Goal: Task Accomplishment & Management: Manage account settings

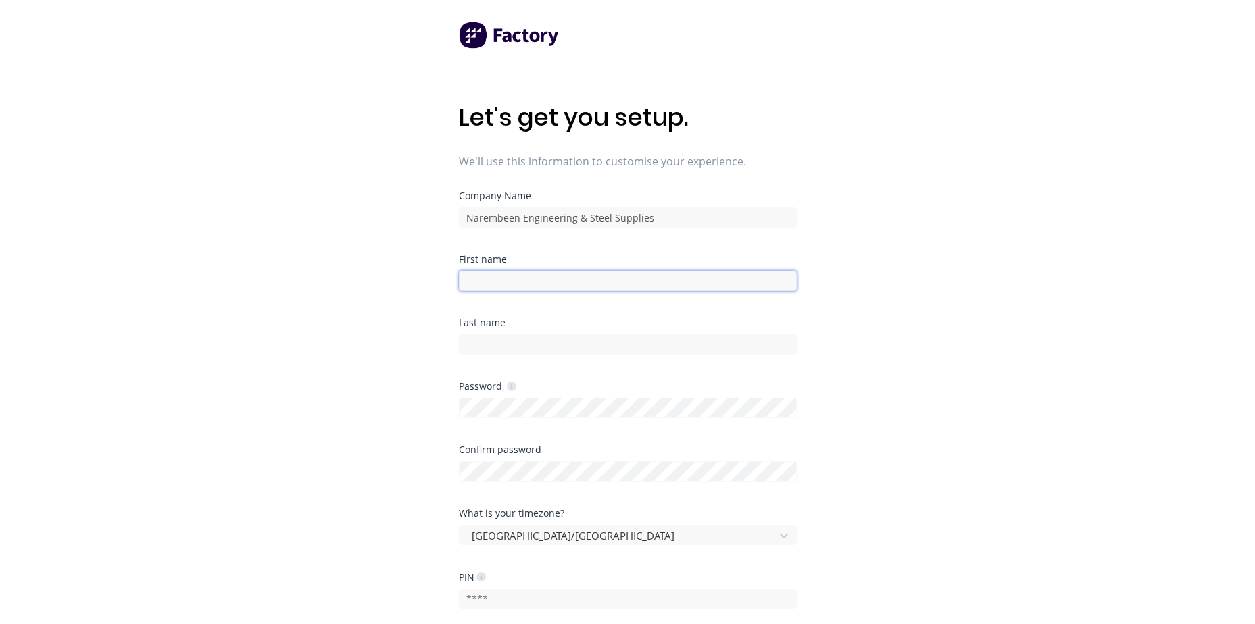
click at [561, 286] on input at bounding box center [628, 281] width 338 height 20
type input "[PERSON_NAME]"
type input "Cummins"
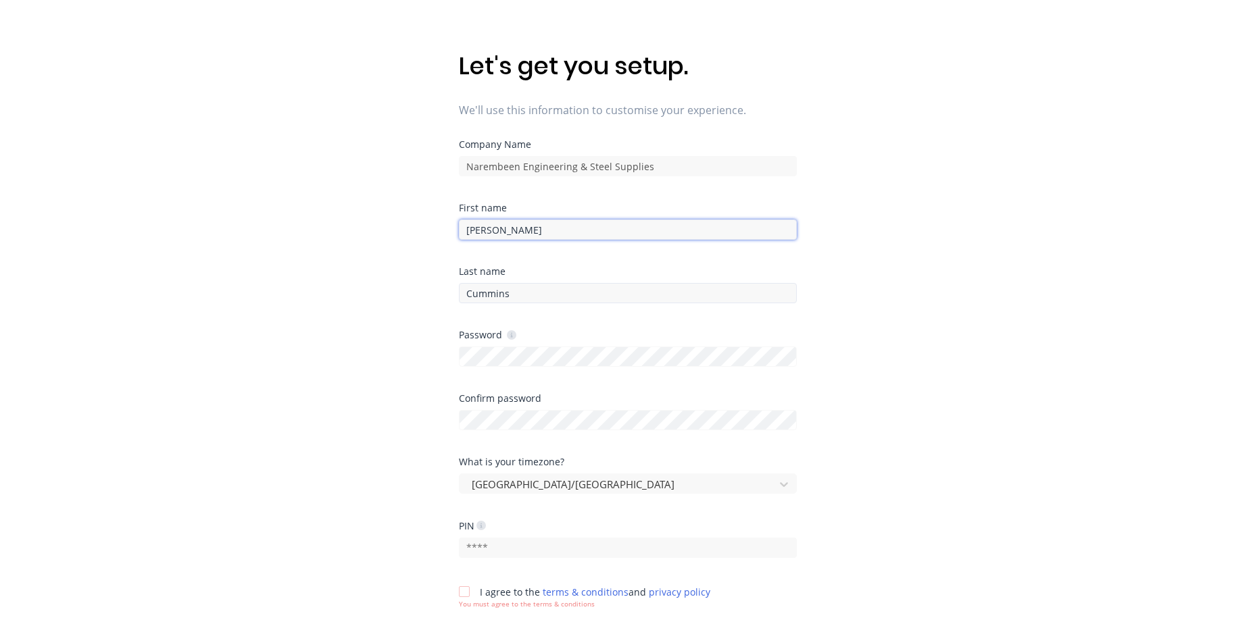
scroll to position [188, 0]
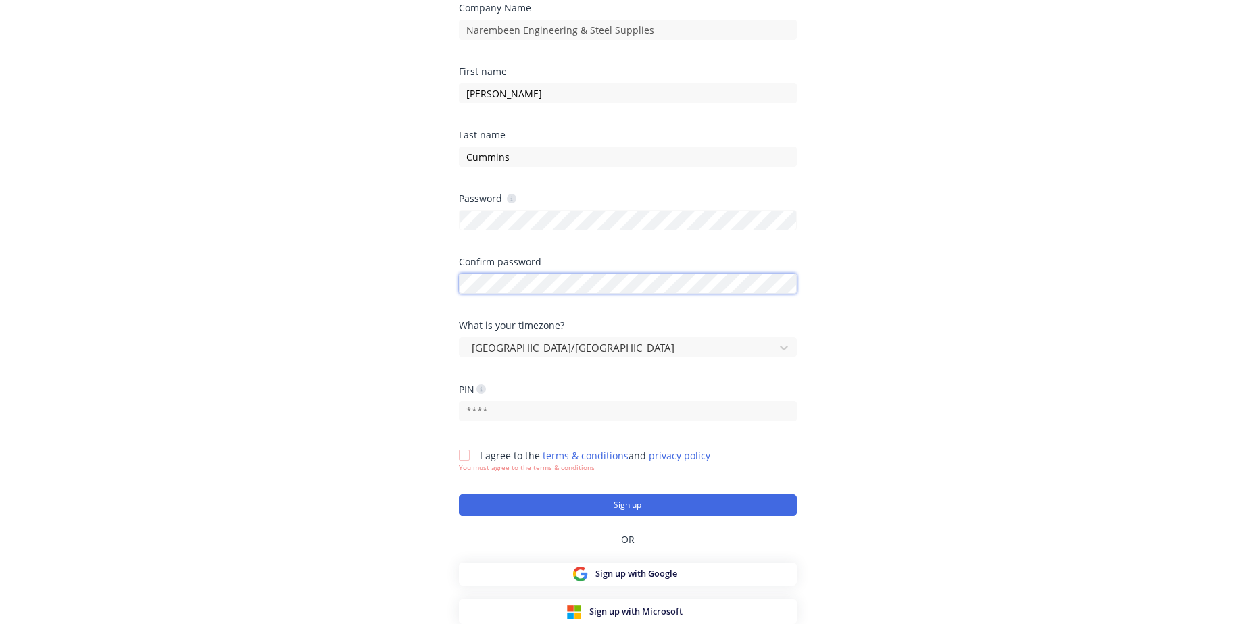
click at [557, 278] on div "Confirm password" at bounding box center [628, 275] width 338 height 36
click at [465, 459] on div at bounding box center [464, 455] width 27 height 27
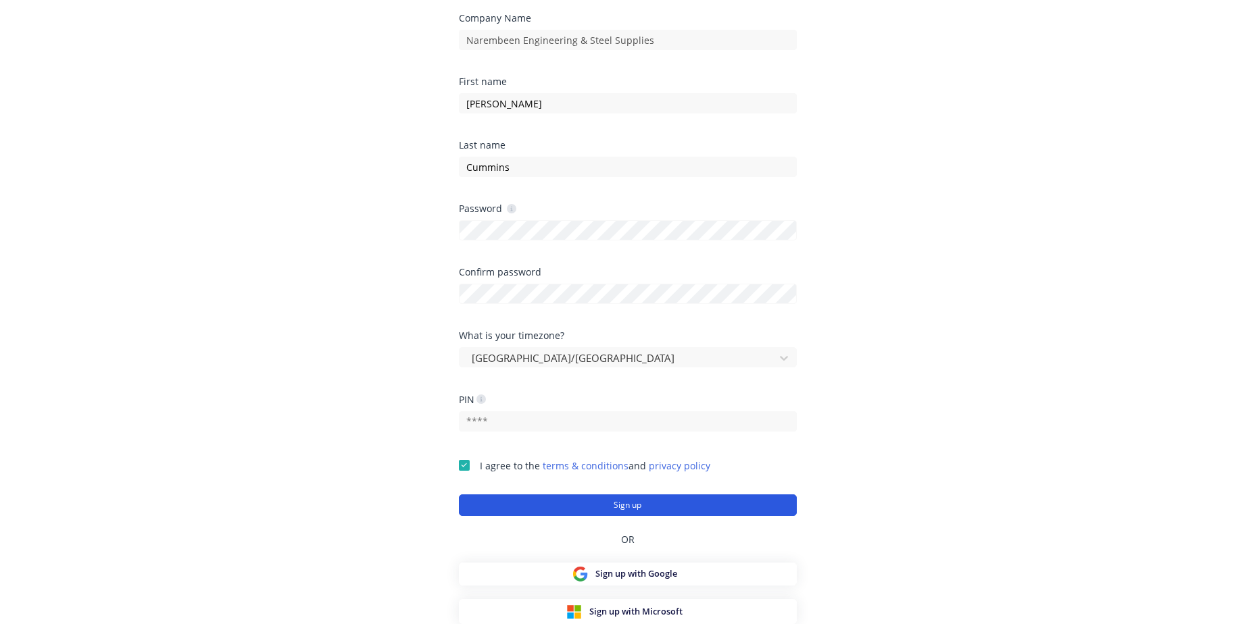
click at [626, 505] on button "Sign up" at bounding box center [628, 506] width 338 height 22
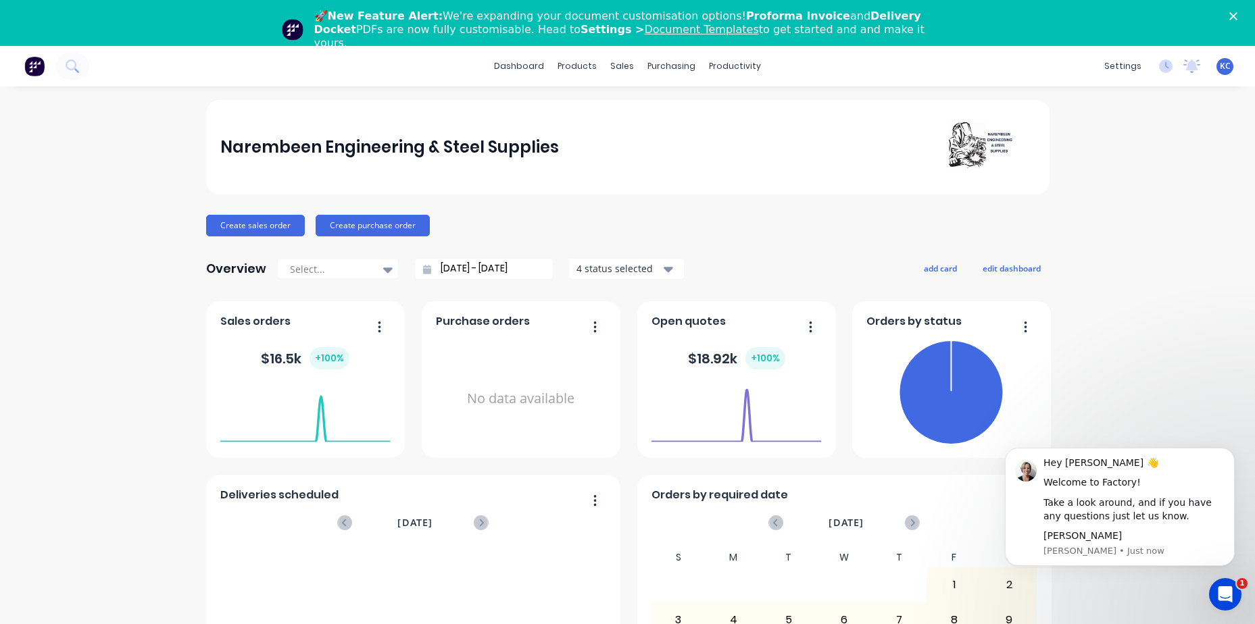
click at [1219, 65] on span "KC" at bounding box center [1224, 66] width 11 height 12
click at [1115, 213] on button "Sign out" at bounding box center [1139, 215] width 179 height 27
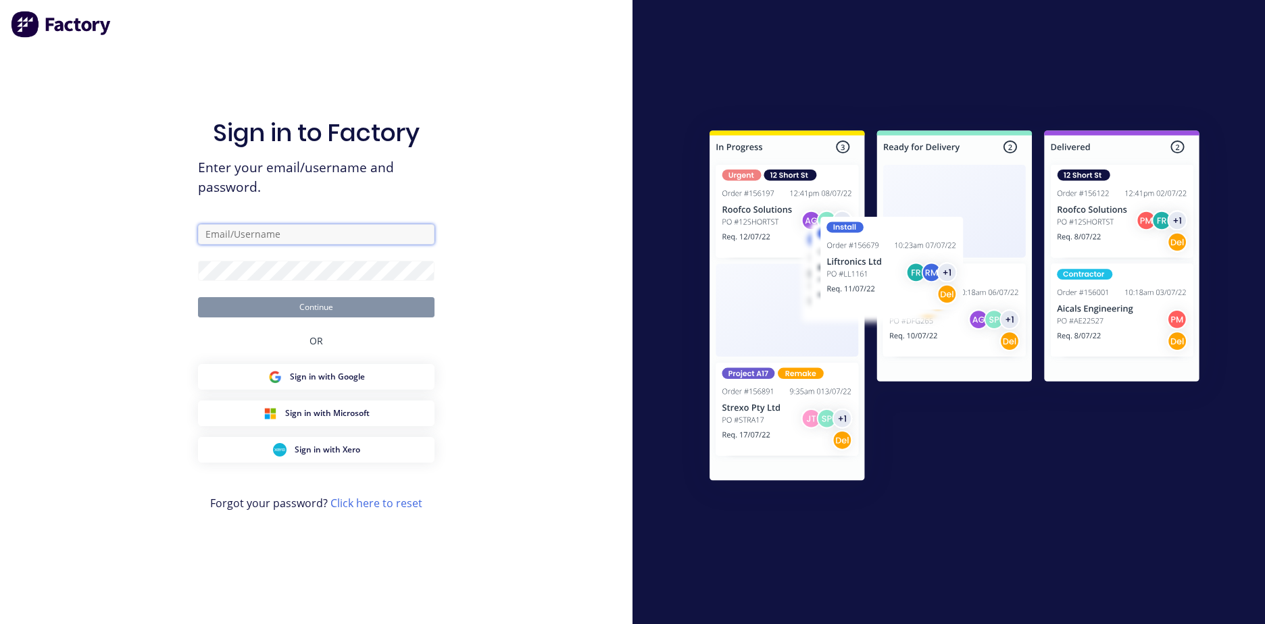
click at [295, 235] on input "text" at bounding box center [316, 234] width 236 height 20
type input "[PERSON_NAME][EMAIL_ADDRESS][DOMAIN_NAME]"
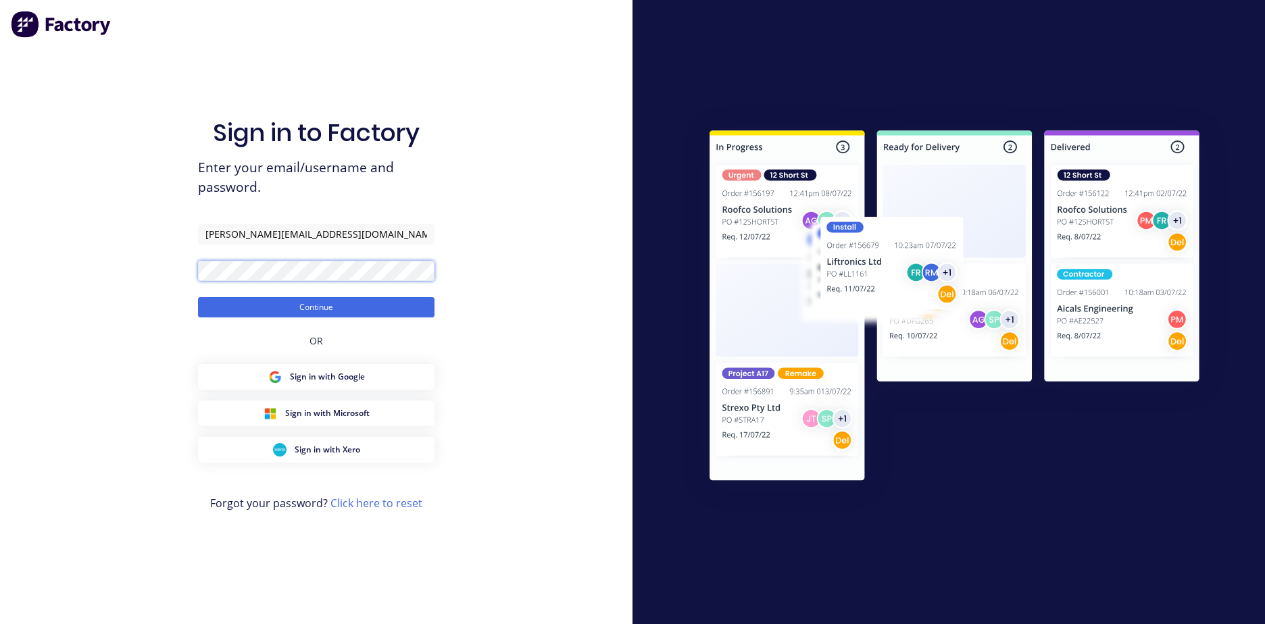
click at [198, 297] on button "Continue" at bounding box center [316, 307] width 236 height 20
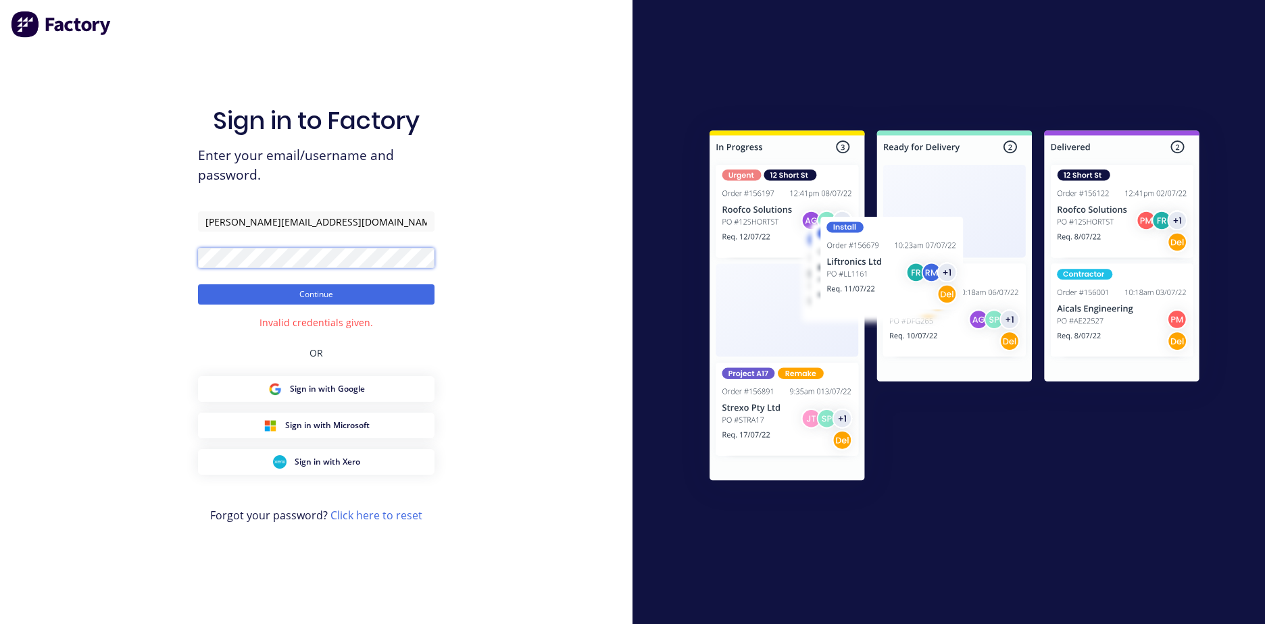
click at [188, 258] on div "Sign in to Factory Enter your email/username and password. marcus@nb-engineerin…" at bounding box center [316, 312] width 632 height 624
click at [198, 284] on button "Continue" at bounding box center [316, 294] width 236 height 20
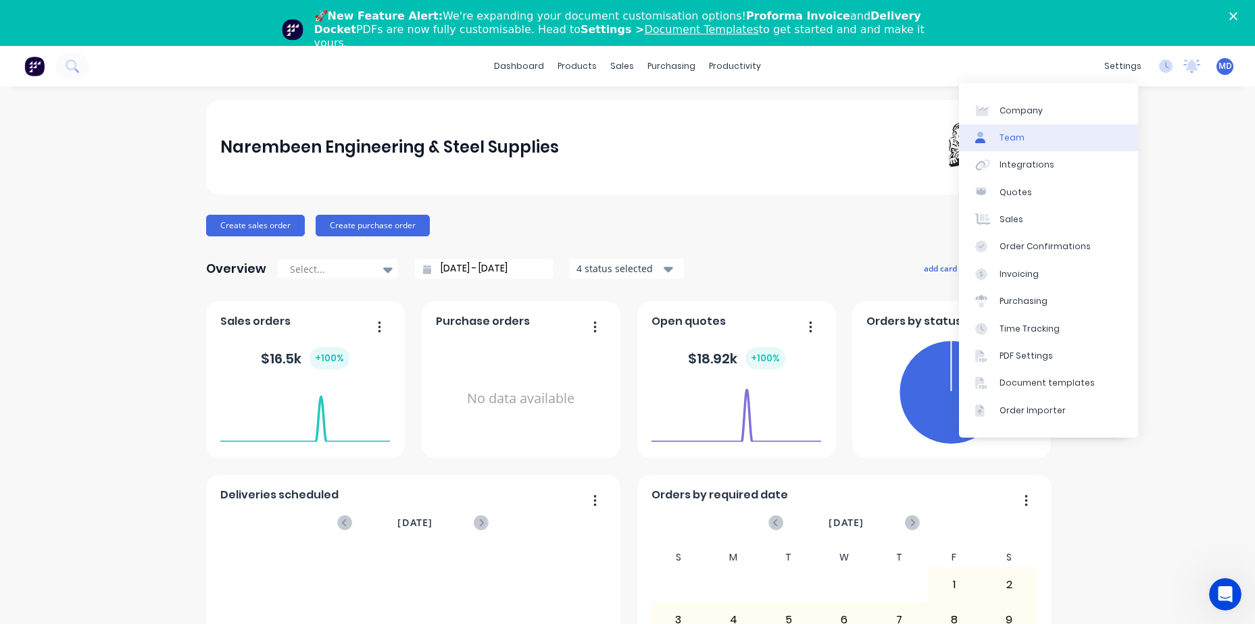
click at [1019, 136] on div "Team" at bounding box center [1011, 138] width 25 height 12
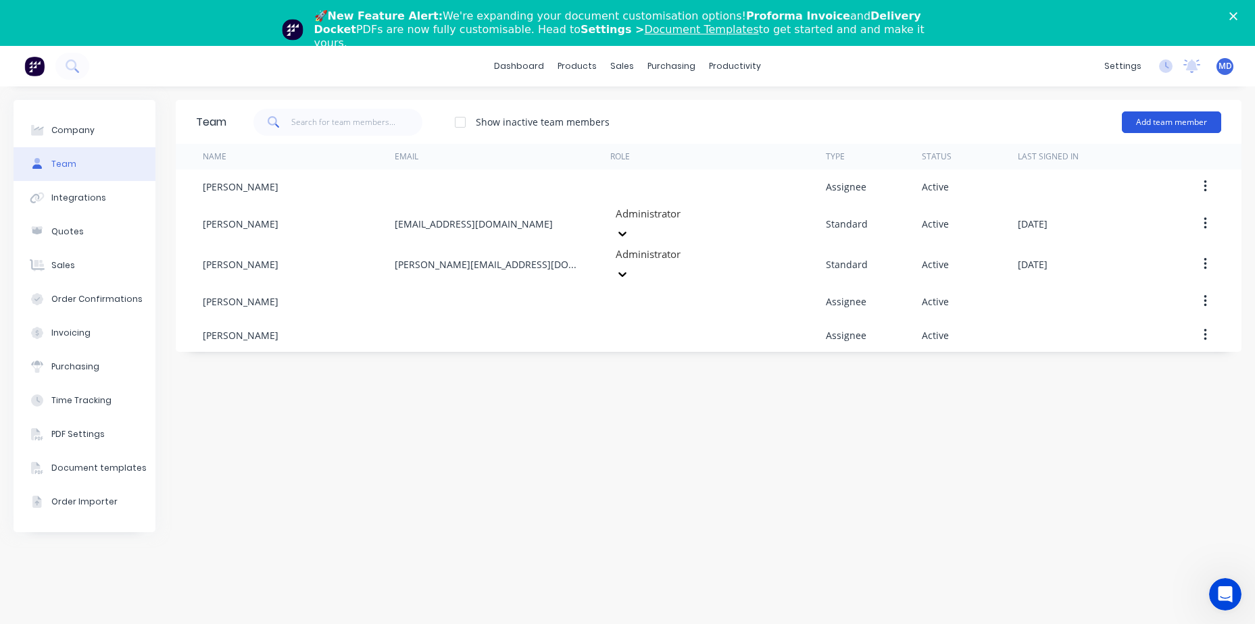
click at [1177, 128] on button "Add team member" at bounding box center [1170, 122] width 99 height 22
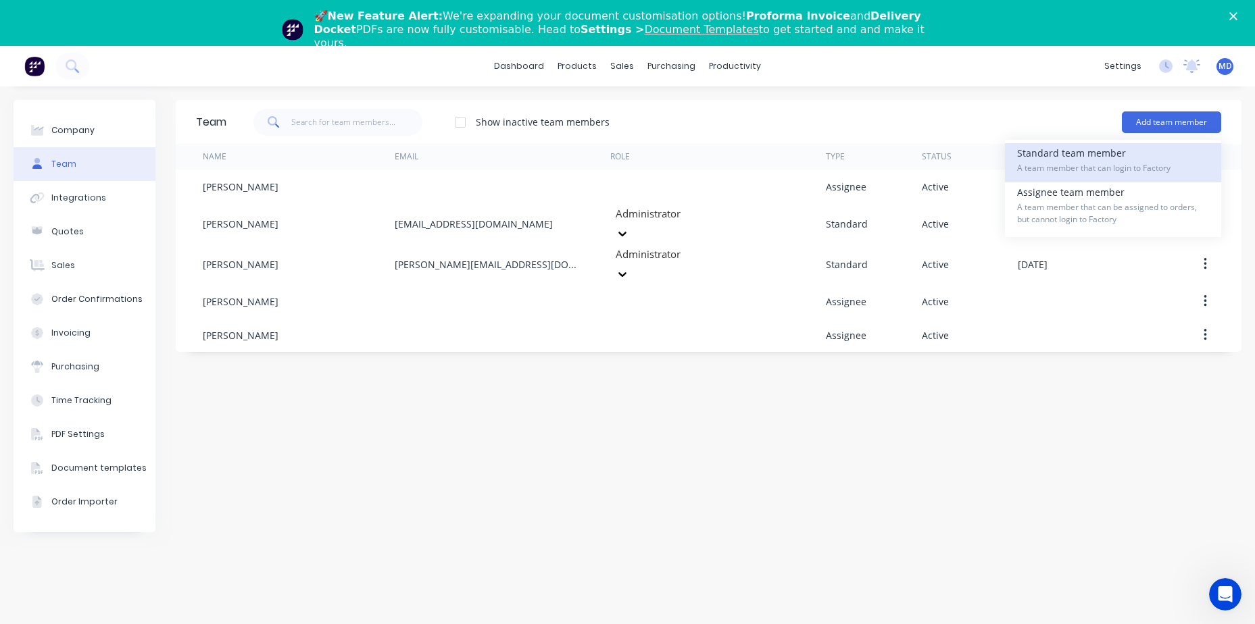
click at [1048, 163] on span "A team member that can login to Factory" at bounding box center [1113, 168] width 192 height 12
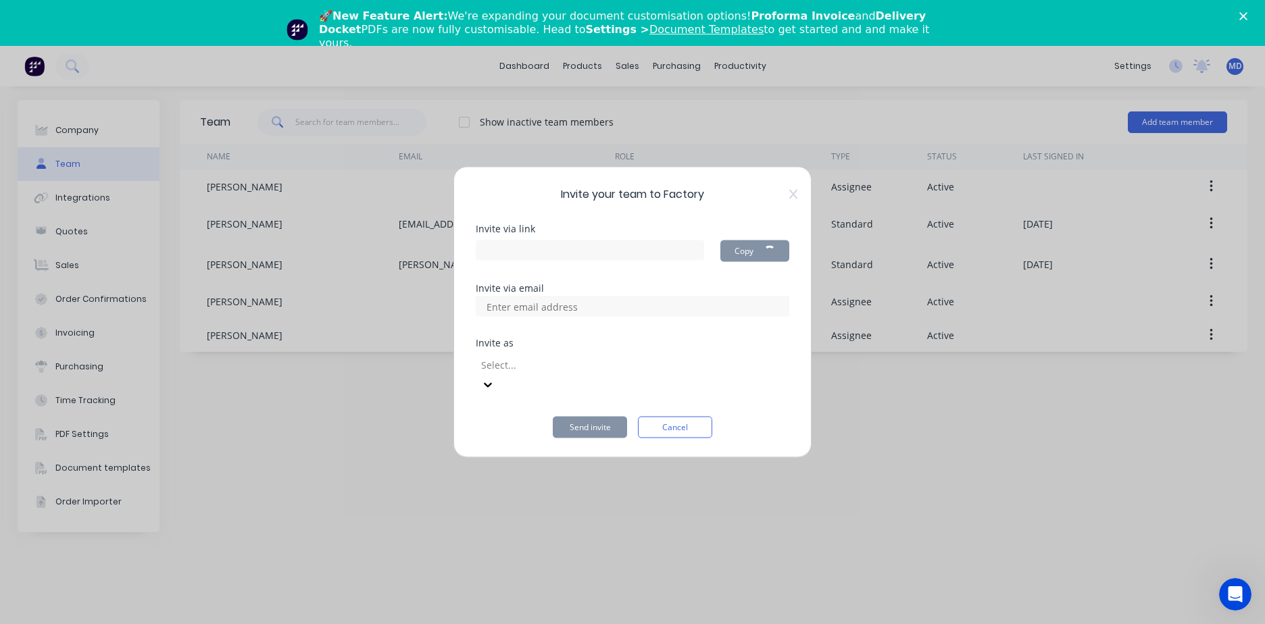
type input "https://app.factory.app/invite/EVPakOJj"
click at [670, 317] on div at bounding box center [632, 307] width 313 height 20
click at [538, 317] on input at bounding box center [546, 307] width 135 height 20
type input "info@nb-engineering.com.au"
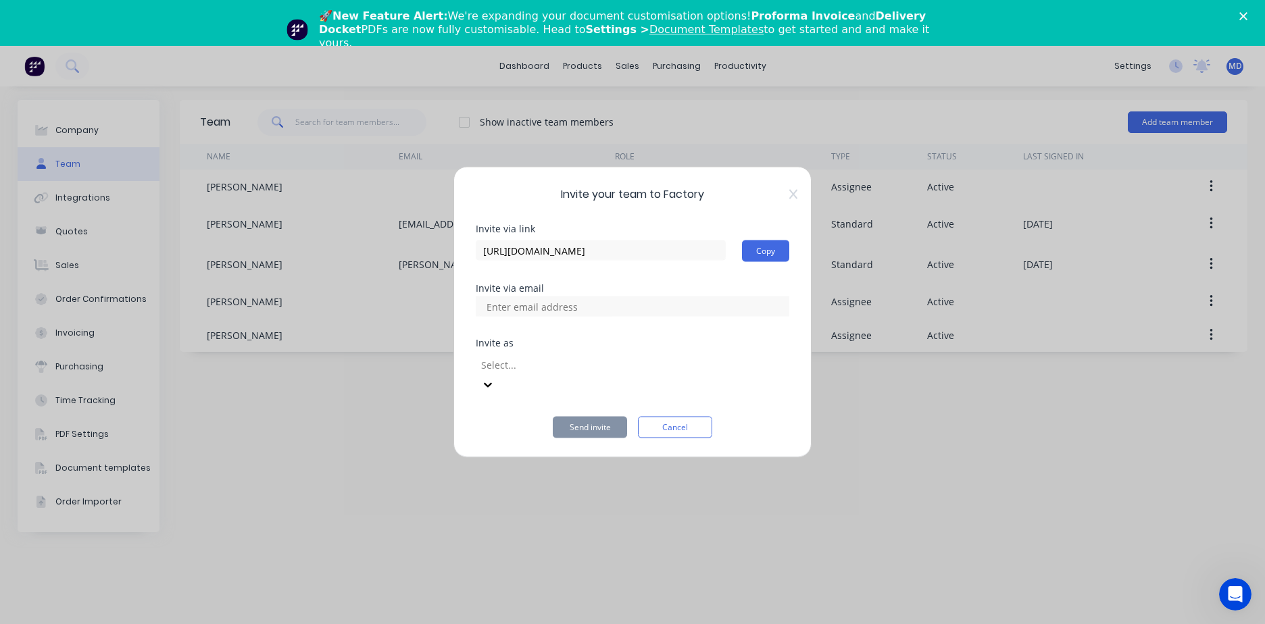
click at [601, 373] on div at bounding box center [577, 364] width 195 height 17
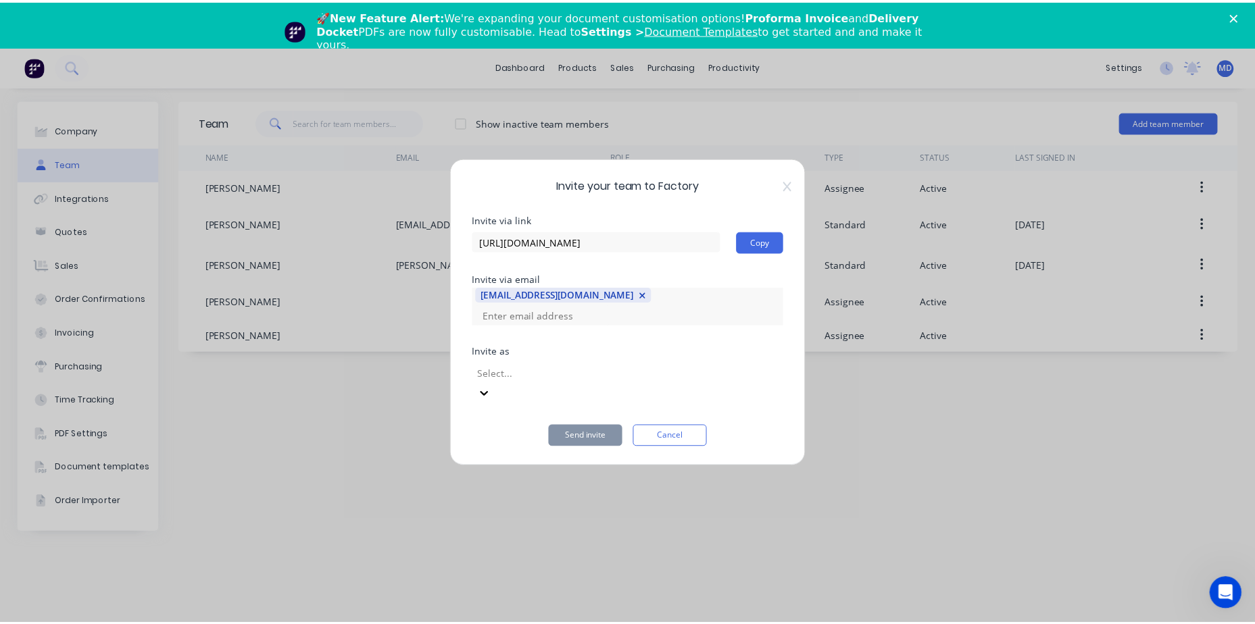
scroll to position [0, 0]
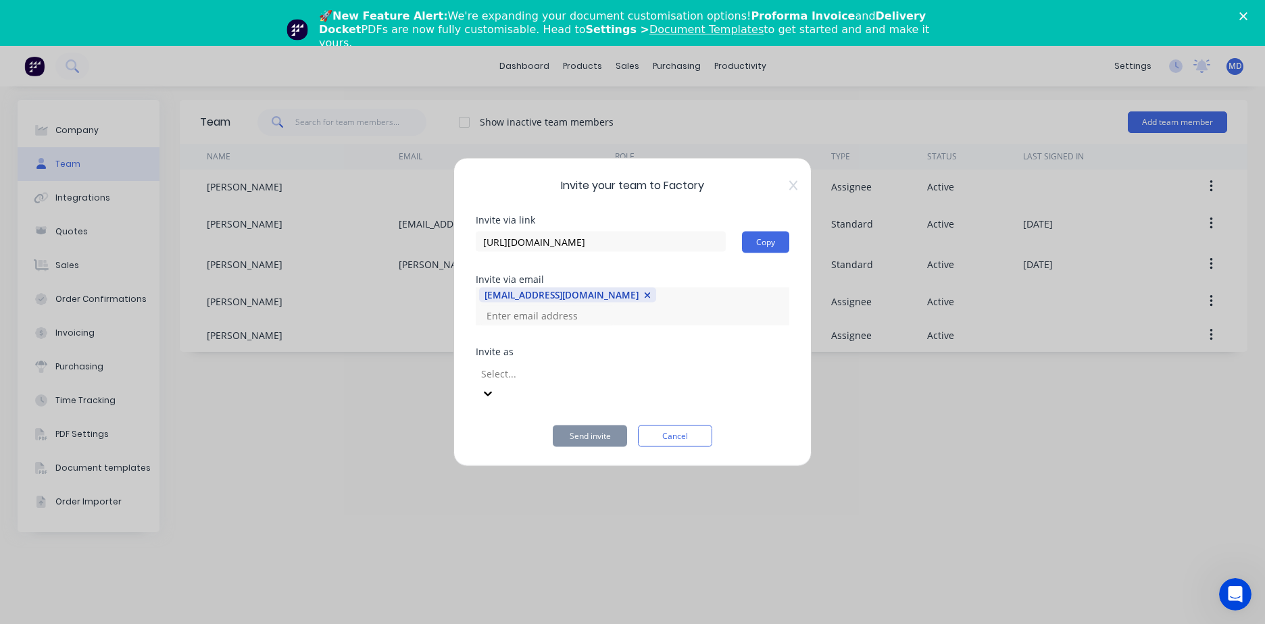
click at [667, 378] on div at bounding box center [577, 373] width 195 height 17
click at [597, 426] on button "Send invite" at bounding box center [590, 437] width 74 height 22
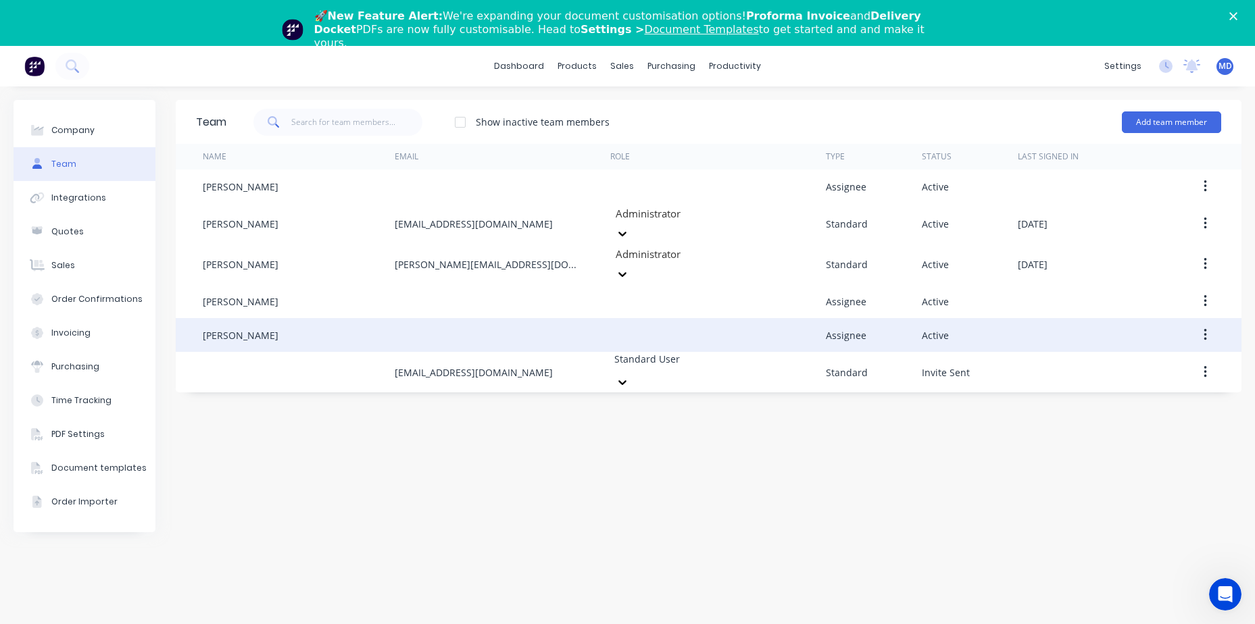
click at [628, 359] on div "Team Show inactive team members Add team member Name Email Role Type Status Las…" at bounding box center [708, 378] width 1065 height 557
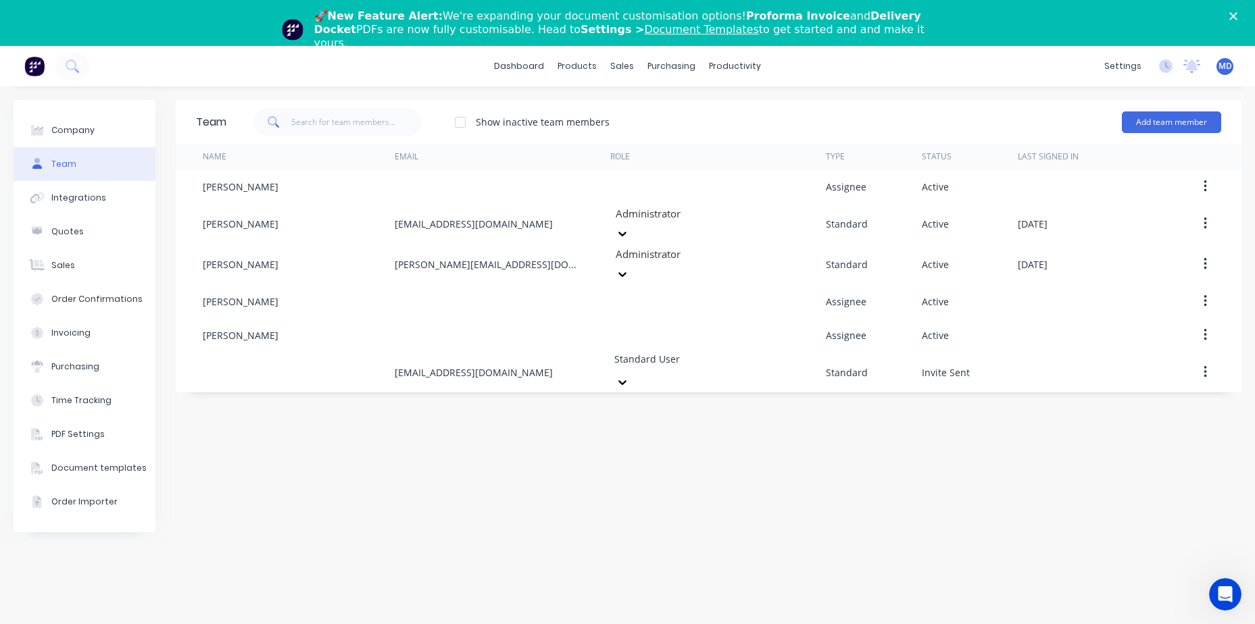
click at [699, 421] on div "Team Show inactive team members Add team member Name Email Role Type Status Las…" at bounding box center [708, 378] width 1065 height 557
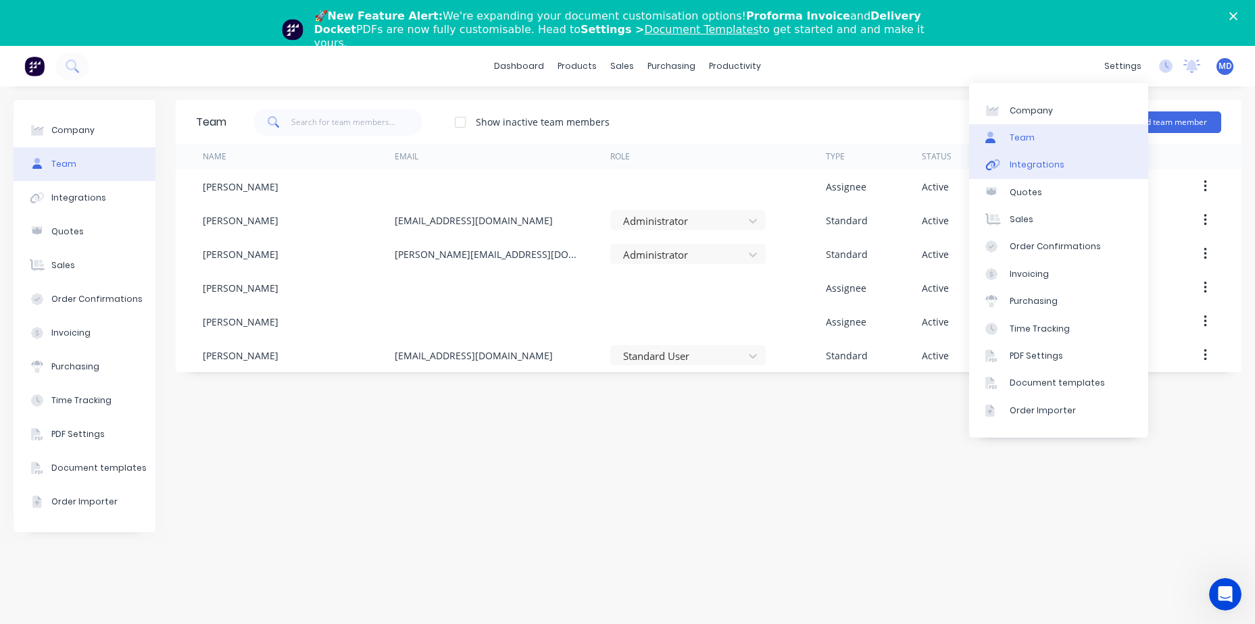
click at [1048, 167] on div "Integrations" at bounding box center [1036, 165] width 55 height 12
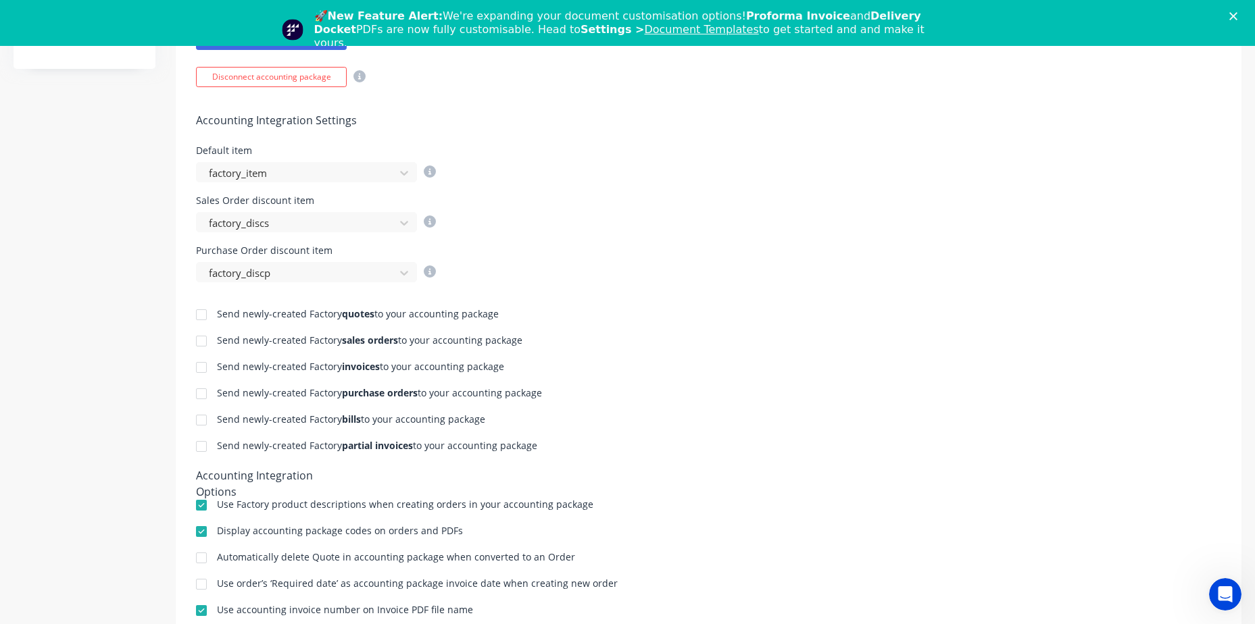
scroll to position [518, 0]
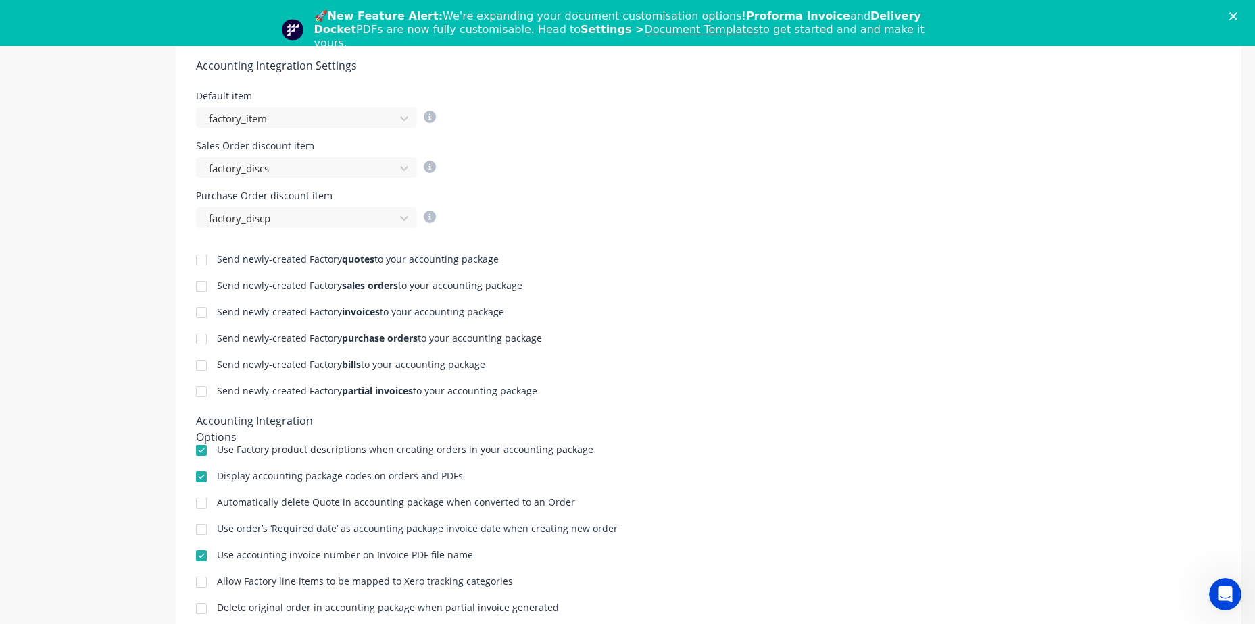
click at [205, 259] on div at bounding box center [201, 260] width 27 height 27
click at [203, 288] on div at bounding box center [201, 286] width 27 height 27
click at [200, 309] on div at bounding box center [201, 312] width 27 height 27
click at [201, 340] on div at bounding box center [201, 339] width 27 height 27
click at [204, 365] on div at bounding box center [201, 365] width 27 height 27
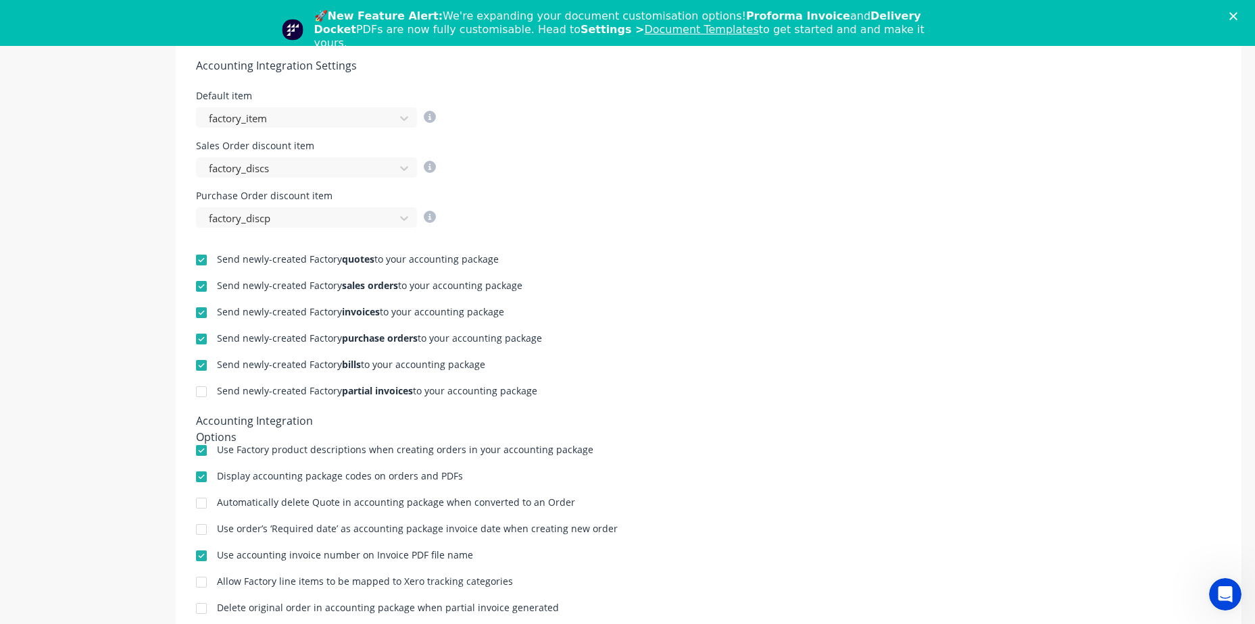
click at [200, 391] on div at bounding box center [201, 391] width 27 height 27
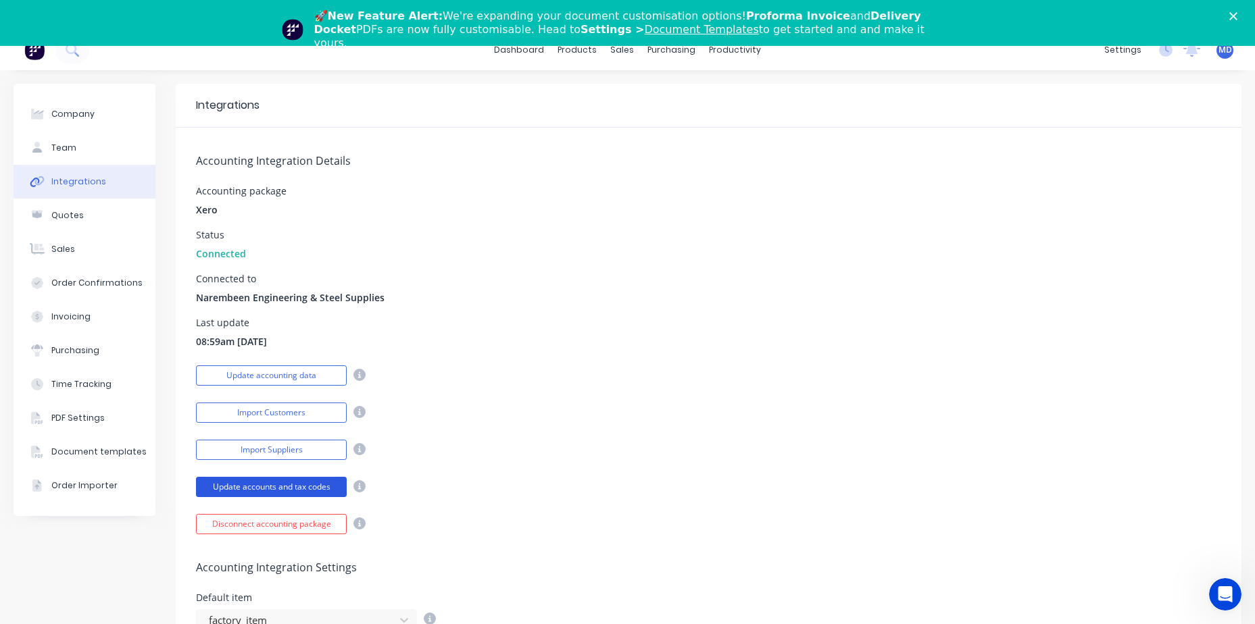
scroll to position [0, 0]
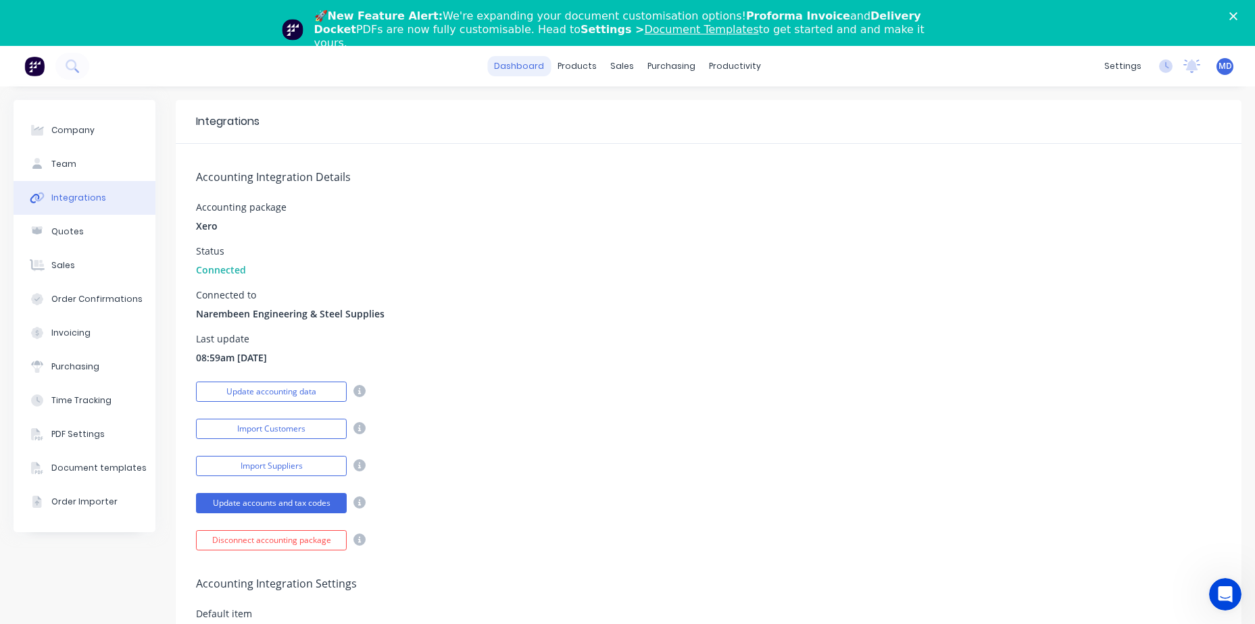
click at [522, 72] on link "dashboard" at bounding box center [519, 66] width 64 height 20
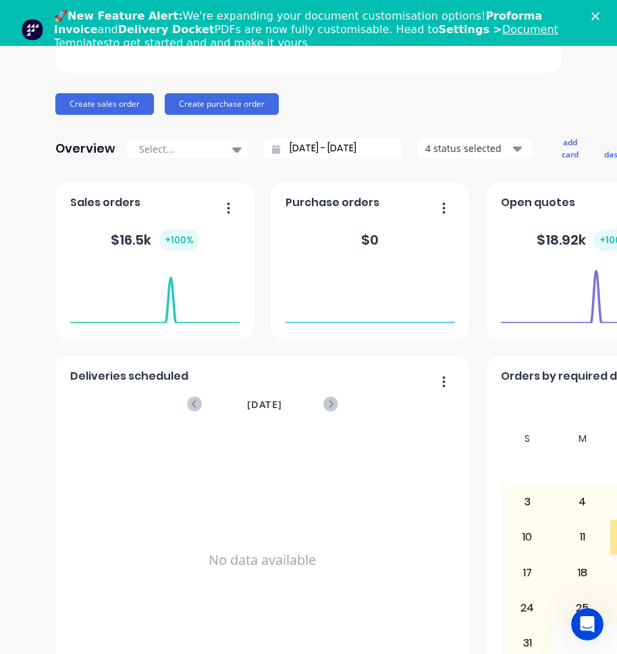
scroll to position [132, 0]
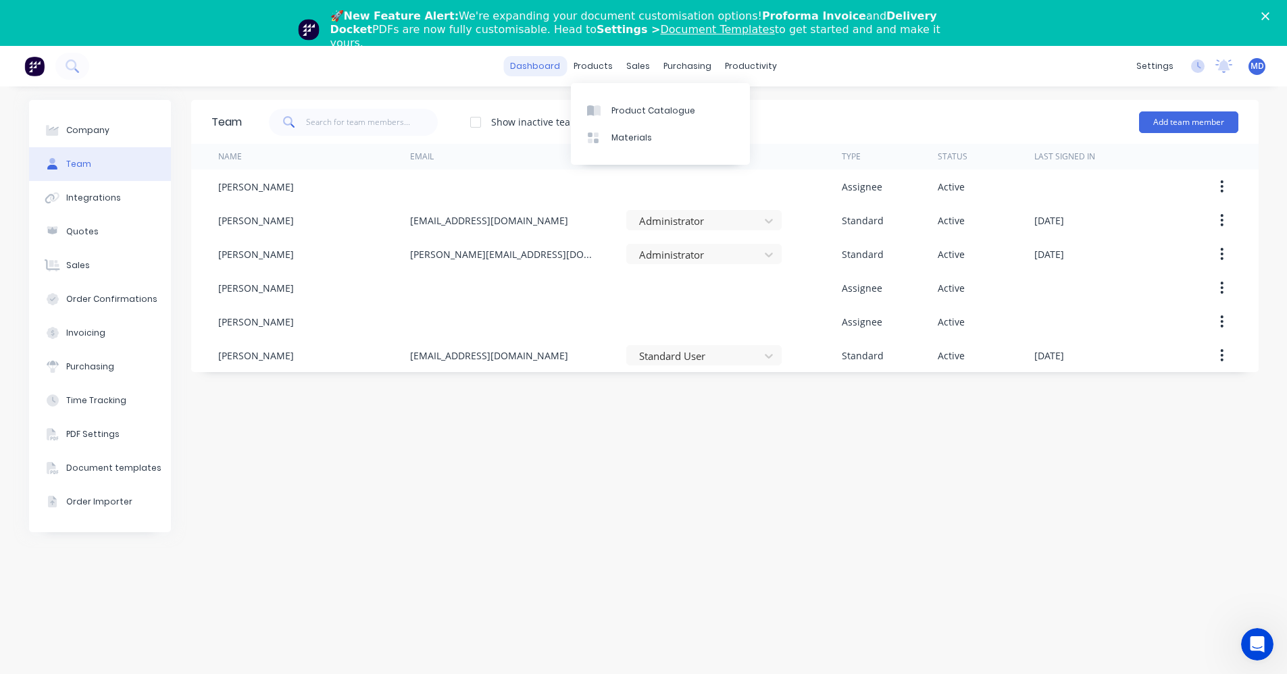
click at [557, 70] on link "dashboard" at bounding box center [535, 66] width 64 height 20
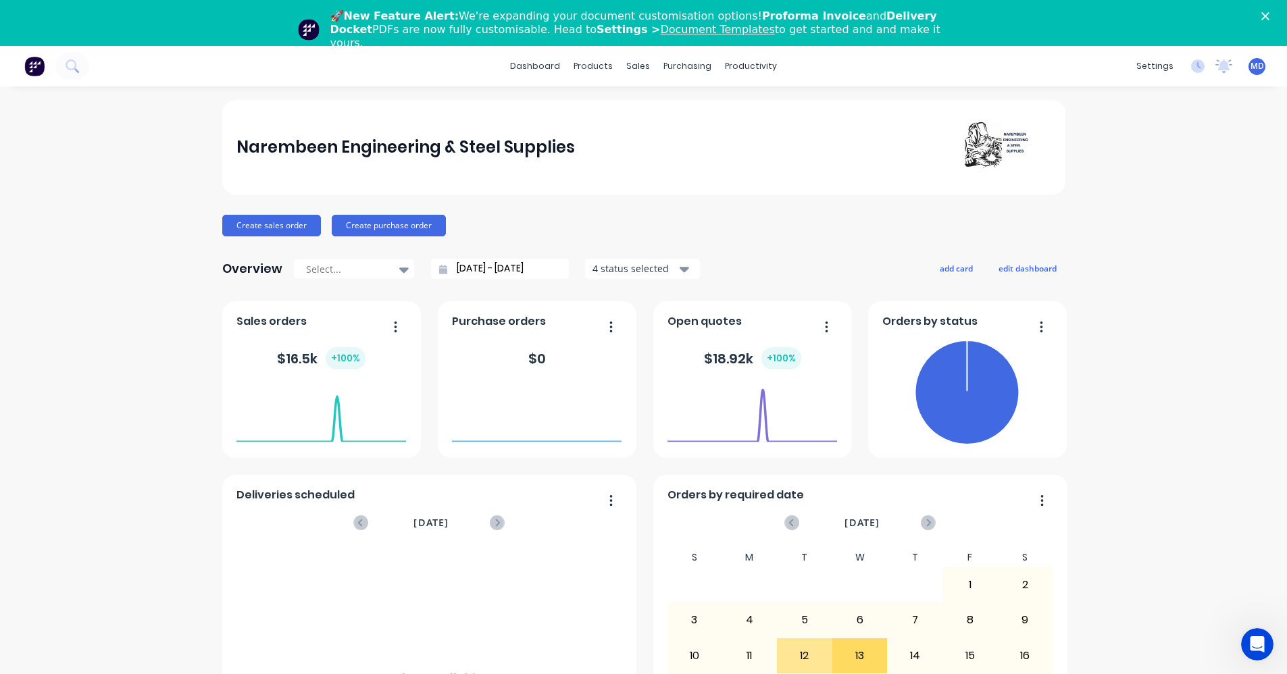
click at [290, 77] on div "dashboard products sales purchasing productivity dashboard products Product Cat…" at bounding box center [643, 66] width 1287 height 41
